Goal: Check status: Check status

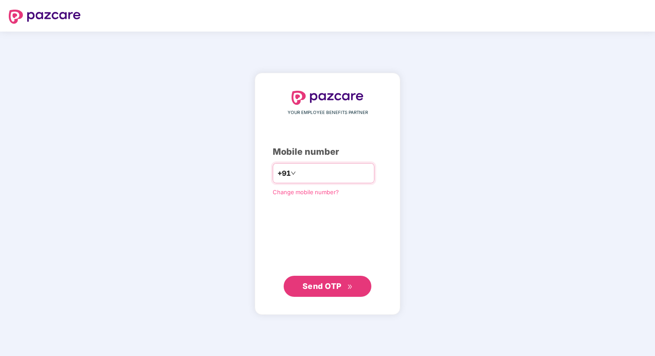
click at [305, 177] on input "number" at bounding box center [333, 173] width 72 height 14
type input "**********"
click at [342, 298] on div "**********" at bounding box center [327, 194] width 145 height 242
click at [335, 285] on span "Send OTP" at bounding box center [321, 285] width 39 height 9
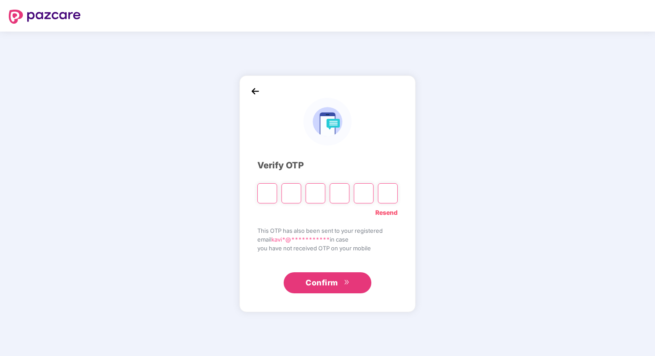
type input "*"
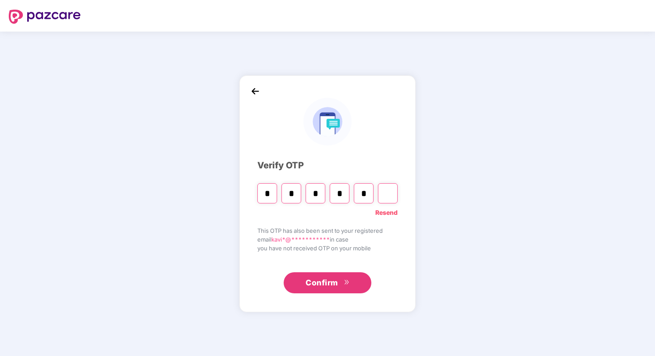
type input "*"
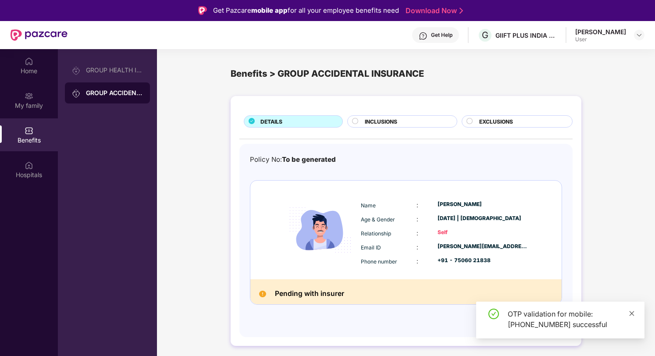
click at [628, 313] on icon "close" at bounding box center [631, 313] width 6 height 6
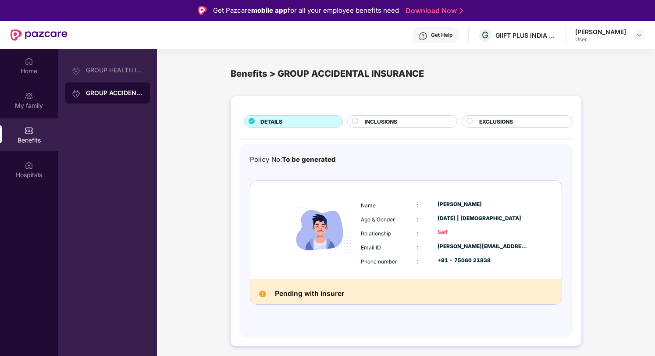
click at [40, 208] on div "Home My family Benefits Hospitals" at bounding box center [29, 227] width 58 height 356
click at [32, 65] on img at bounding box center [29, 61] width 9 height 9
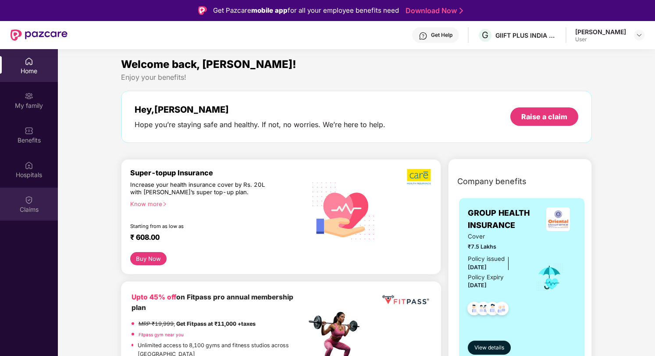
click at [29, 198] on img at bounding box center [29, 199] width 9 height 9
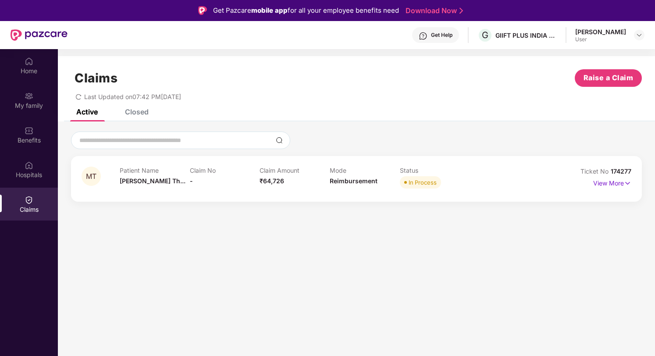
click at [450, 176] on div "In Process" at bounding box center [435, 182] width 70 height 12
click at [598, 184] on p "View More" at bounding box center [612, 182] width 38 height 12
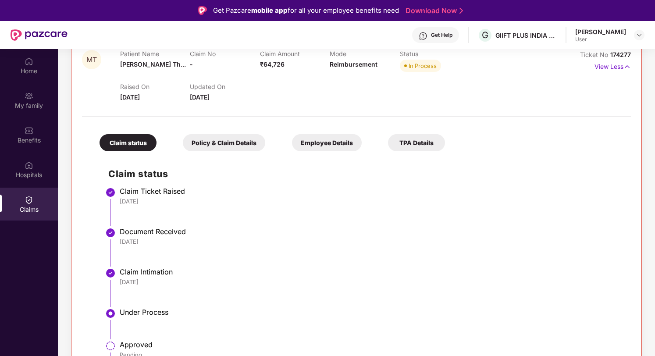
scroll to position [136, 0]
